Goal: Information Seeking & Learning: Learn about a topic

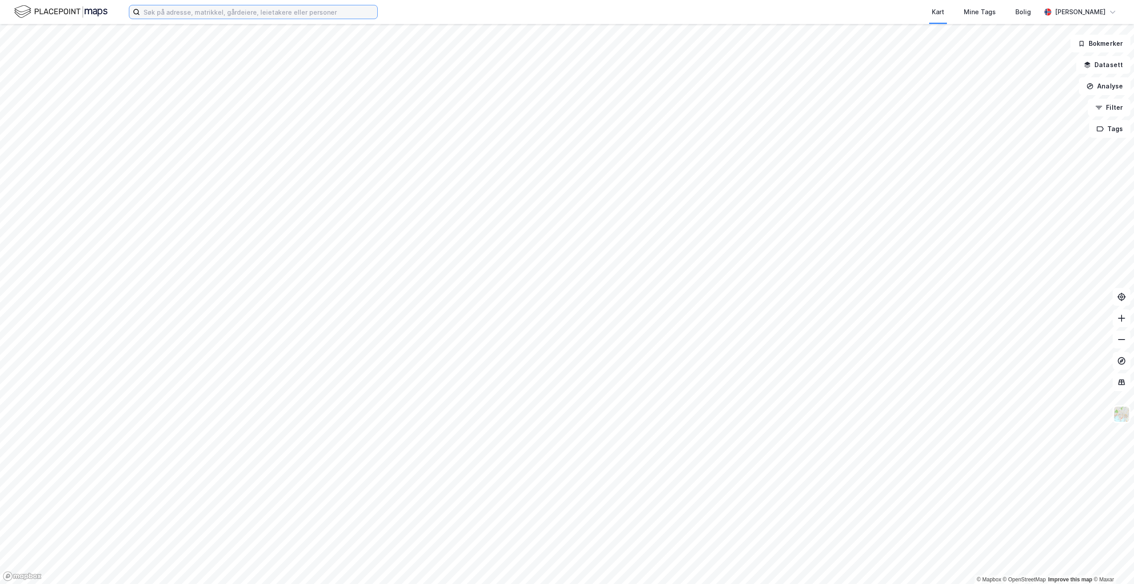
click at [190, 15] on input at bounding box center [258, 11] width 237 height 13
type input "s"
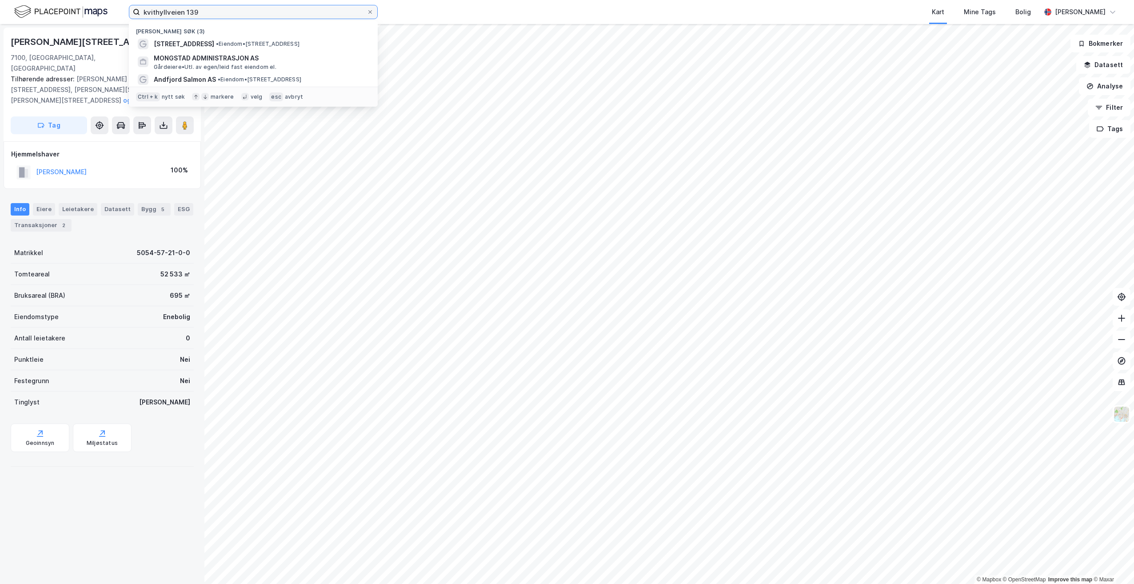
drag, startPoint x: 226, startPoint y: 11, endPoint x: 94, endPoint y: 14, distance: 131.6
click at [94, 14] on div "kvithyllveien 139 Nylige søk (3) [PERSON_NAME][STREET_ADDRESS] • Eiendom • [STR…" at bounding box center [567, 12] width 1134 height 24
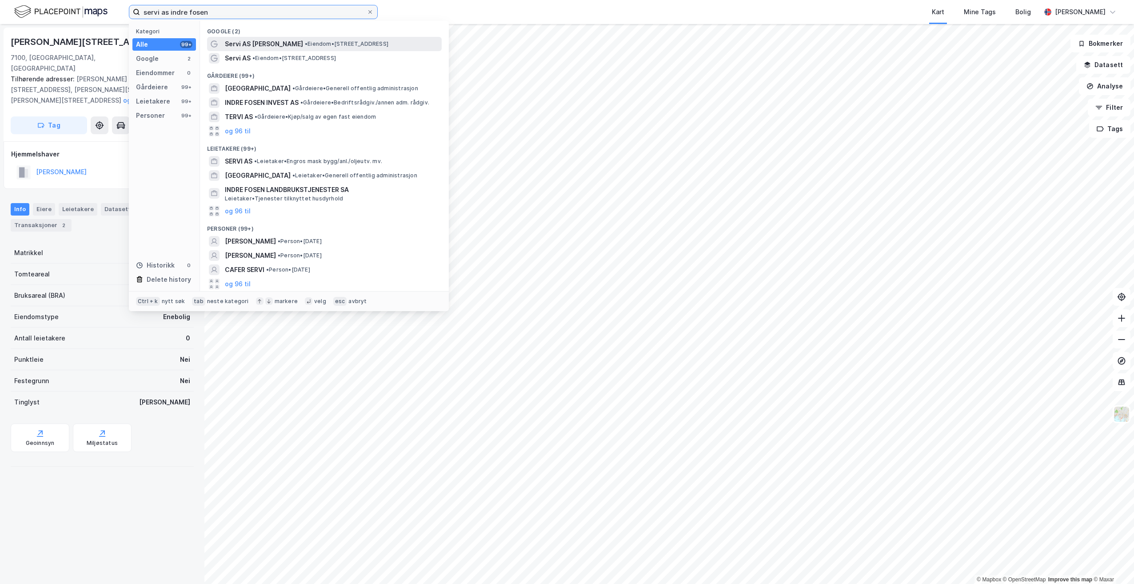
type input "servi as indre fosen"
click at [380, 42] on span "• Eiendom • [STREET_ADDRESS]" at bounding box center [347, 43] width 84 height 7
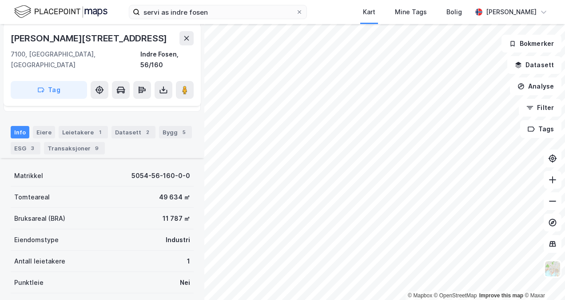
scroll to position [273, 0]
